Goal: Transaction & Acquisition: Purchase product/service

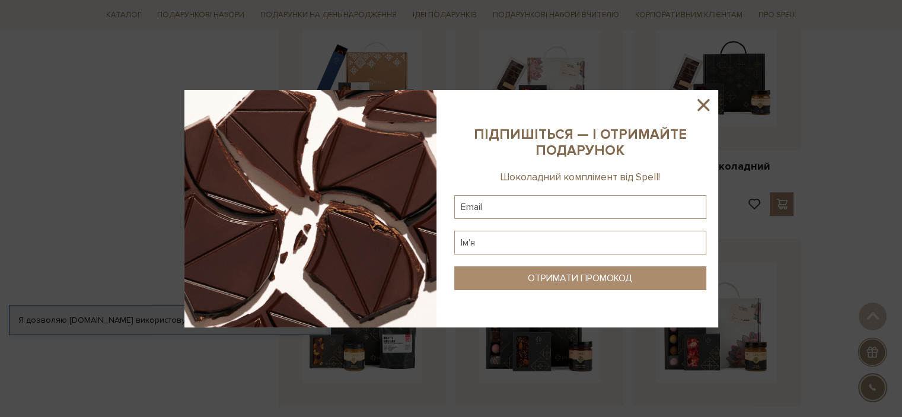
scroll to position [1127, 0]
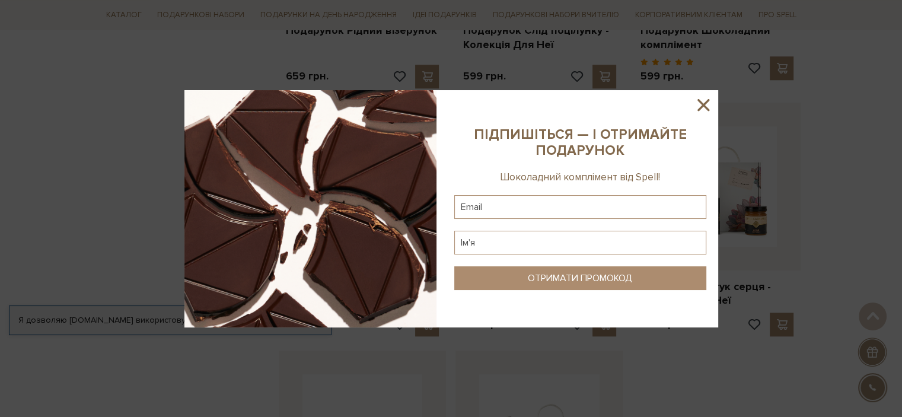
click at [703, 103] on icon at bounding box center [704, 105] width 20 height 20
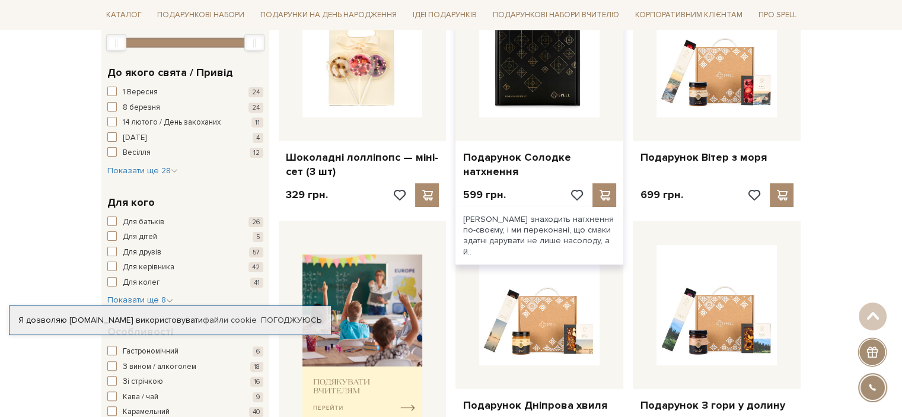
scroll to position [119, 0]
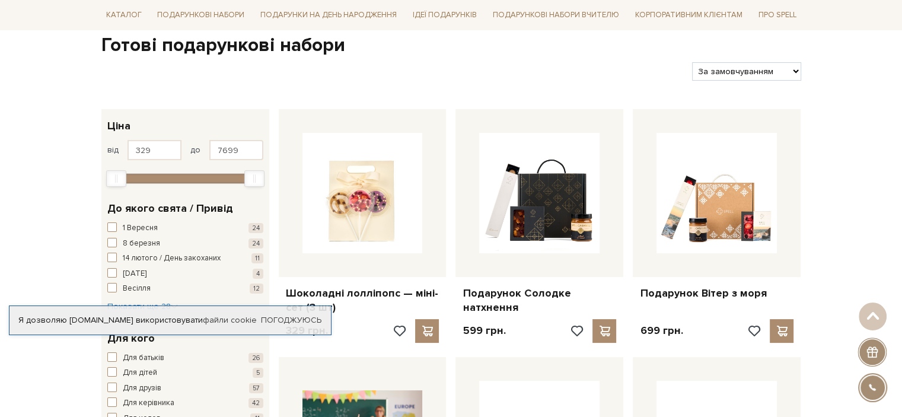
click at [796, 71] on select "За замовчуванням За Ціною (зростання) За Ціною (зменшення) Новинки За популярні…" at bounding box center [746, 71] width 109 height 18
select select "[URL][DOMAIN_NAME]"
click at [692, 62] on select "За замовчуванням За Ціною (зростання) За Ціною (зменшення) Новинки За популярні…" at bounding box center [746, 71] width 109 height 18
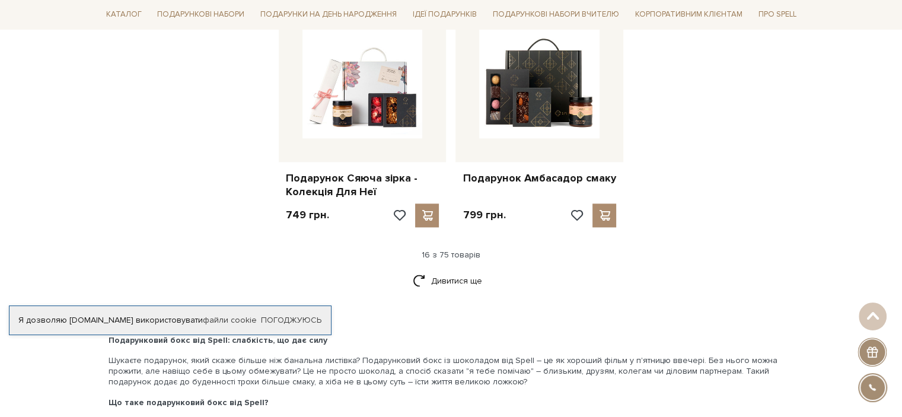
scroll to position [1483, 0]
click at [469, 279] on link "Дивитися ще" at bounding box center [451, 281] width 77 height 21
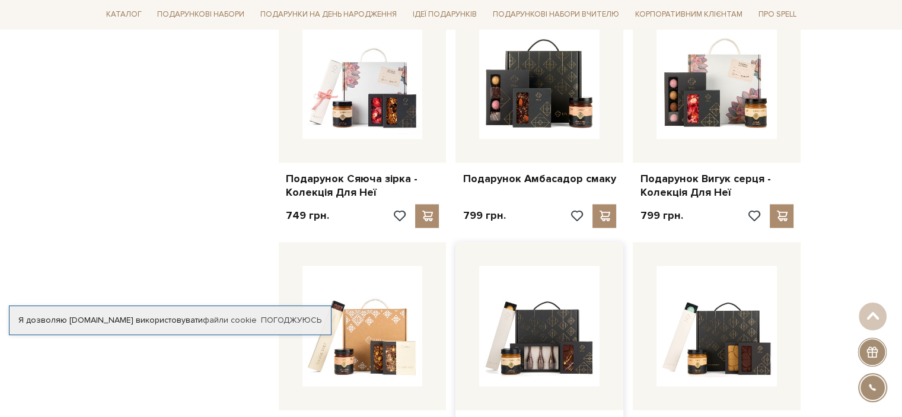
click at [460, 275] on div at bounding box center [540, 326] width 168 height 168
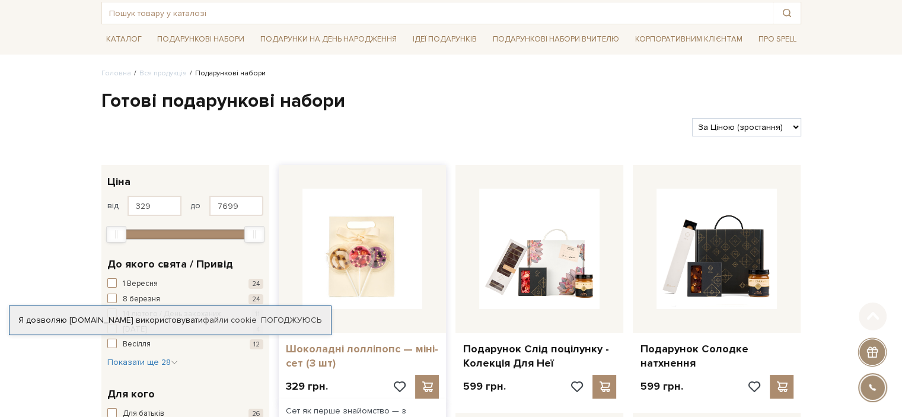
scroll to position [178, 0]
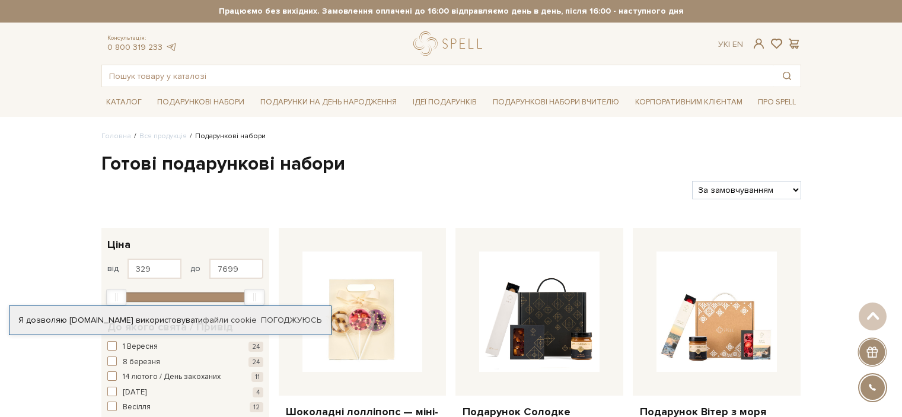
select select "[URL][DOMAIN_NAME]"
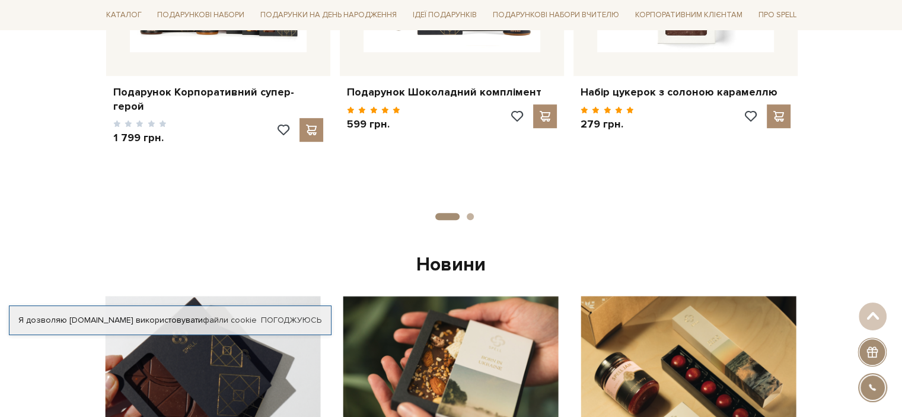
scroll to position [653, 0]
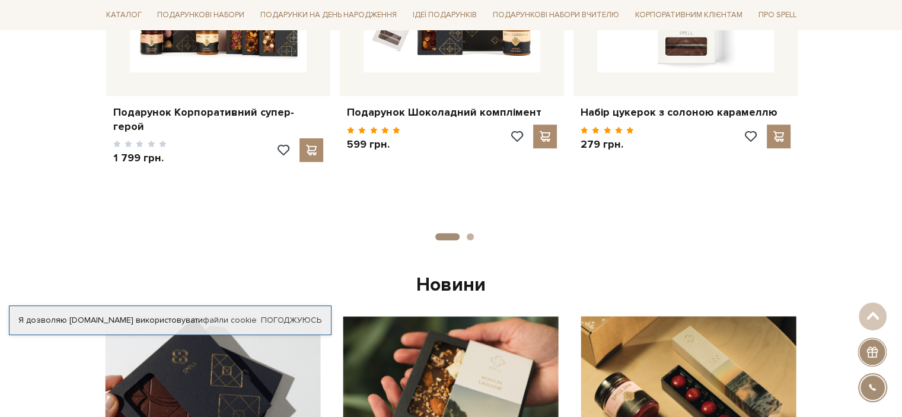
click at [469, 235] on button "2" at bounding box center [470, 236] width 7 height 7
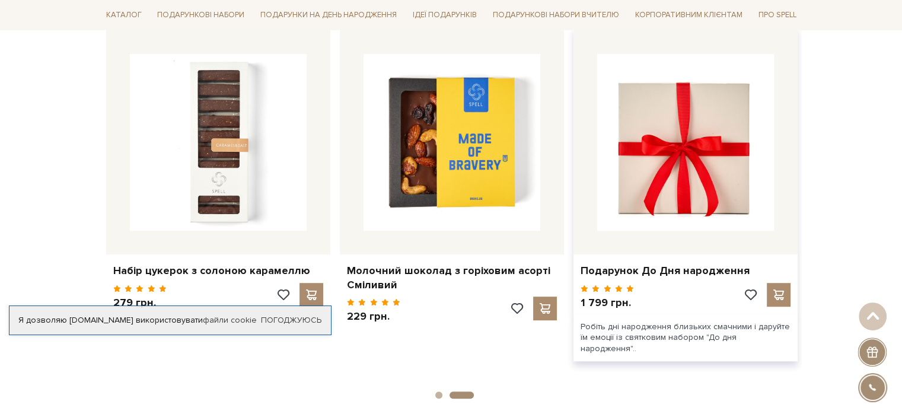
scroll to position [415, 0]
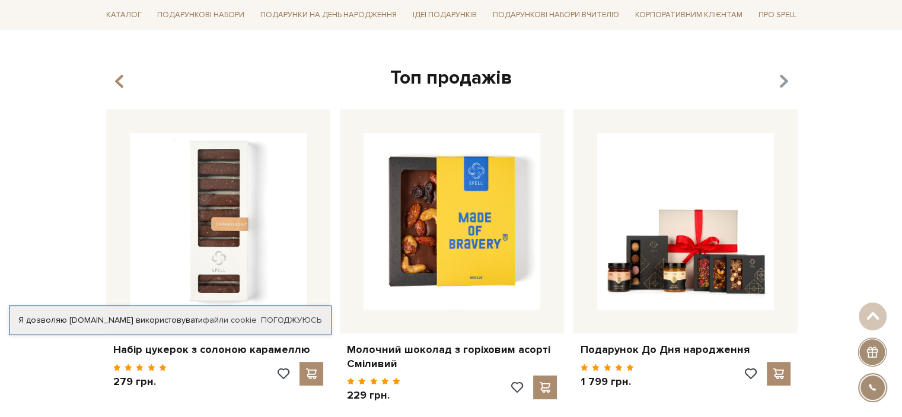
click at [786, 83] on icon "button" at bounding box center [783, 82] width 10 height 20
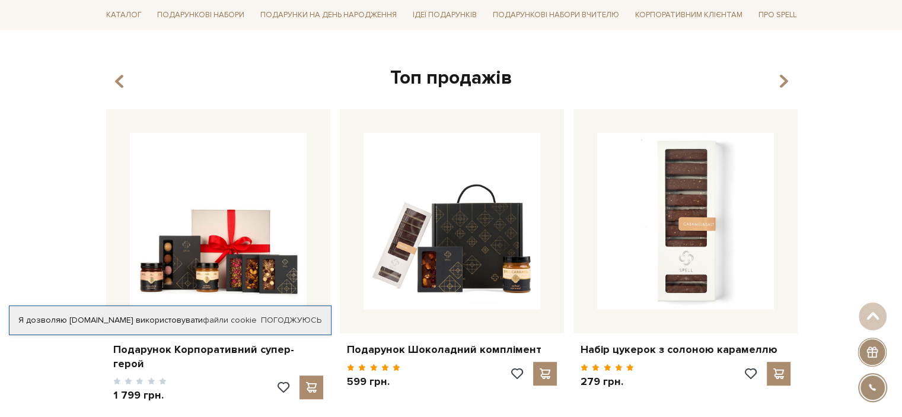
click at [768, 88] on div "Топ продажів" at bounding box center [451, 78] width 700 height 25
click at [786, 80] on icon "button" at bounding box center [783, 82] width 10 height 20
